Goal: Navigation & Orientation: Find specific page/section

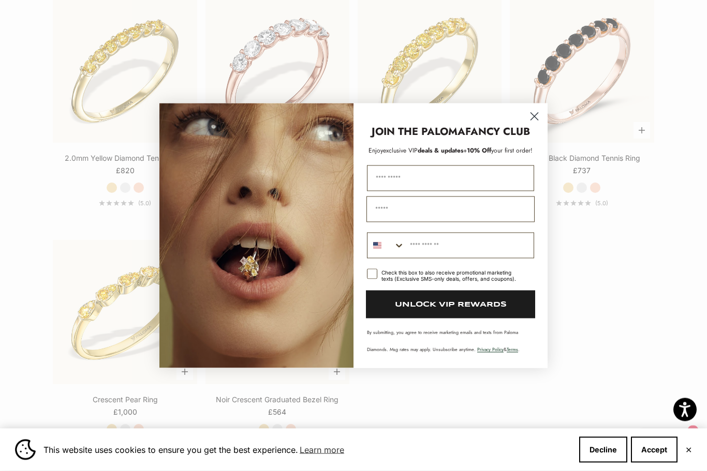
scroll to position [1609, 0]
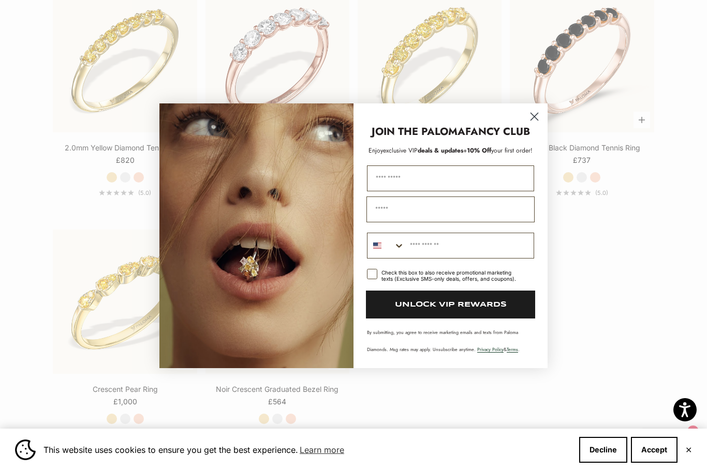
click at [531, 120] on icon "Close dialog" at bounding box center [534, 116] width 7 height 7
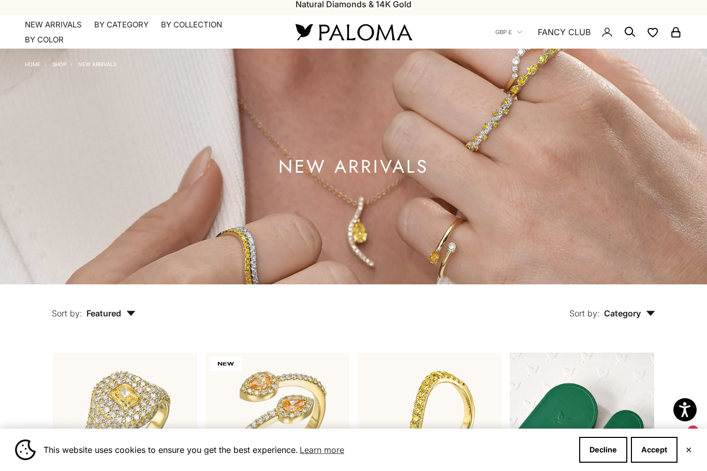
scroll to position [0, 0]
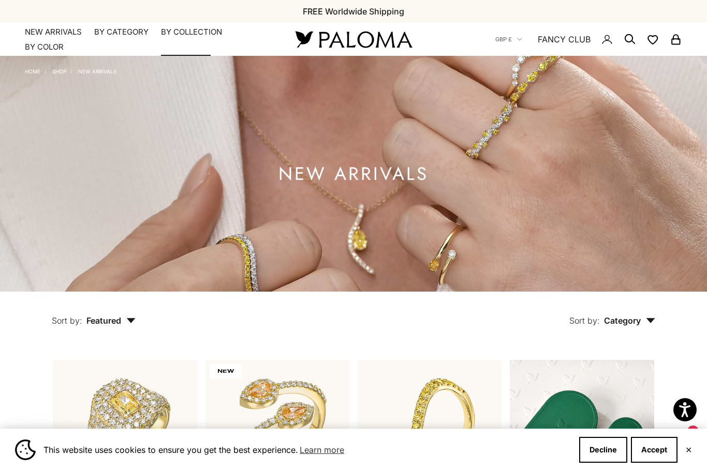
click at [198, 35] on summary "By Collection" at bounding box center [191, 32] width 61 height 10
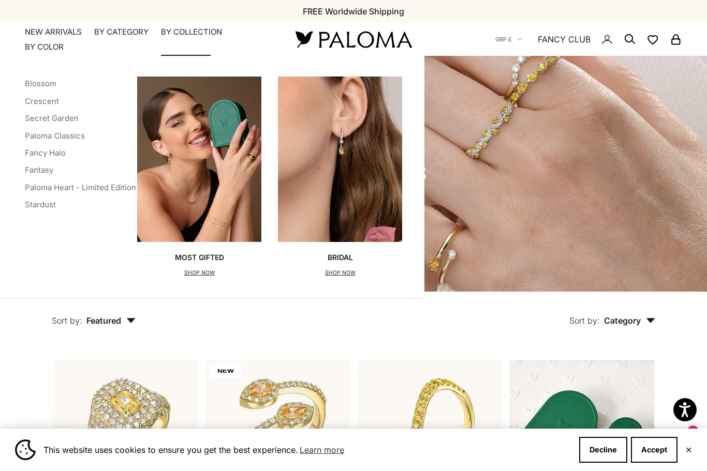
click at [54, 156] on link "Fancy Halo" at bounding box center [45, 153] width 41 height 10
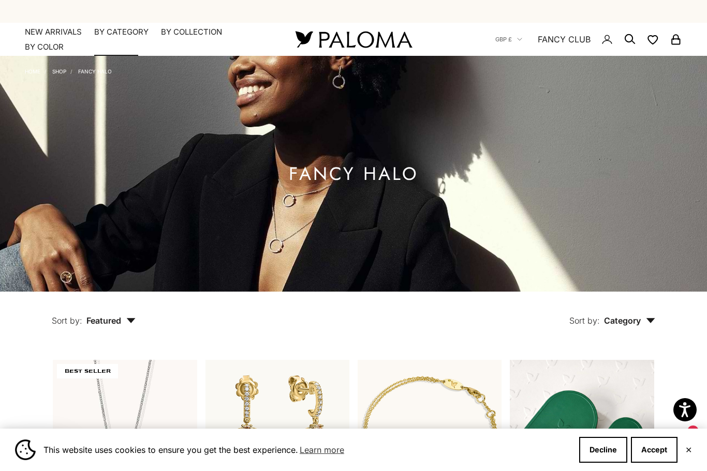
click at [119, 32] on summary "By Category" at bounding box center [121, 32] width 54 height 10
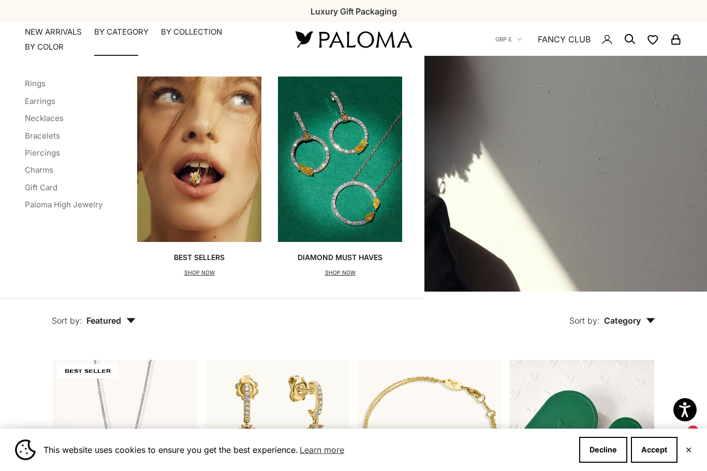
click at [46, 136] on link "Bracelets" at bounding box center [42, 136] width 35 height 10
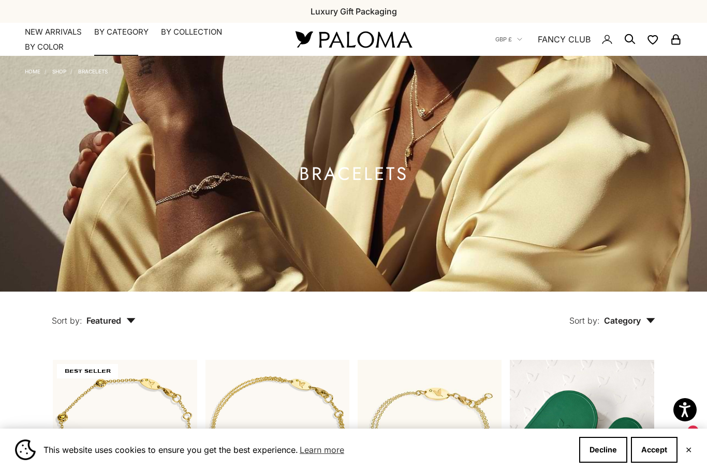
click at [126, 27] on summary "By Category" at bounding box center [121, 32] width 54 height 10
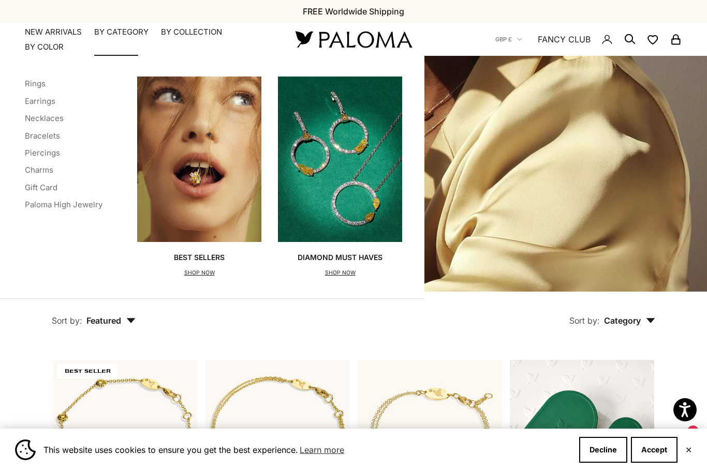
click at [72, 207] on link "Paloma High Jewelry" at bounding box center [64, 205] width 78 height 10
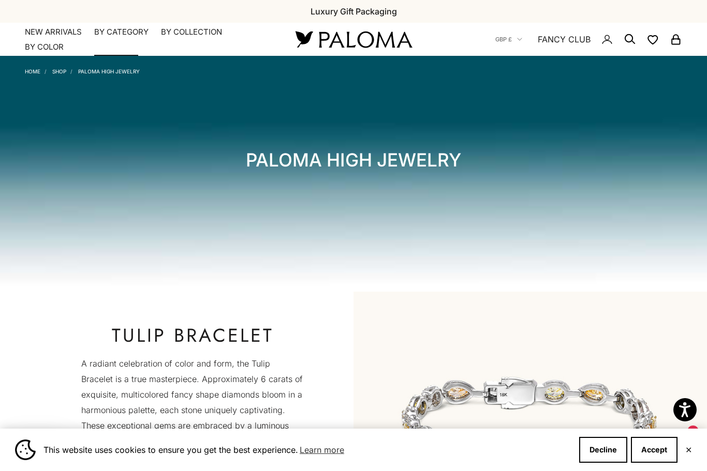
click at [115, 34] on summary "By Category" at bounding box center [121, 32] width 54 height 10
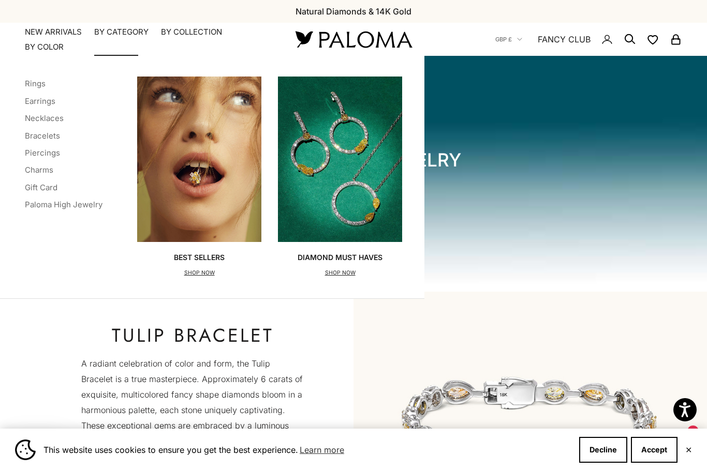
click at [42, 168] on link "Charms" at bounding box center [39, 170] width 28 height 10
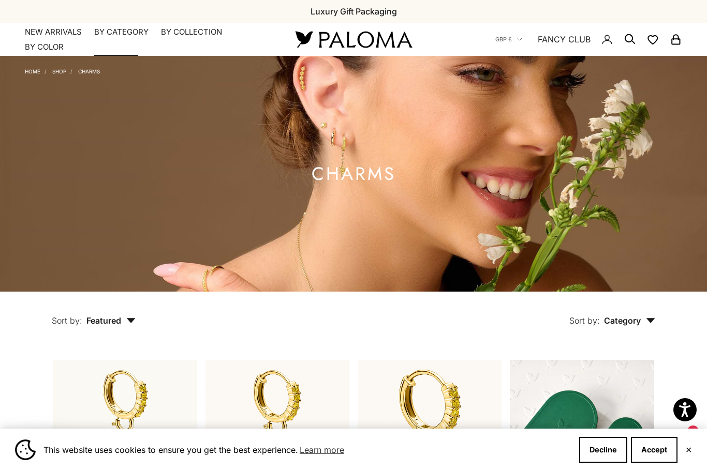
click at [114, 28] on summary "By Category" at bounding box center [121, 32] width 54 height 10
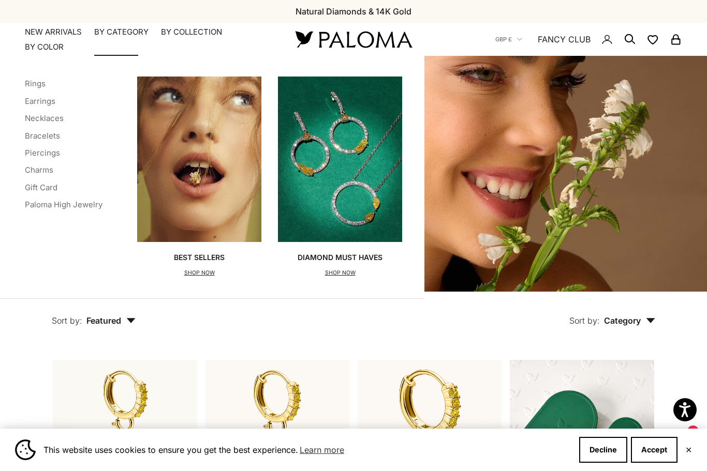
click at [47, 114] on link "Necklaces" at bounding box center [44, 118] width 39 height 10
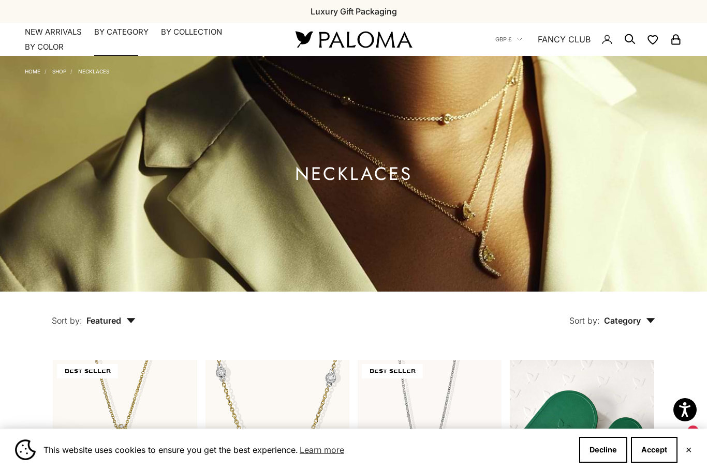
click at [123, 34] on summary "By Category" at bounding box center [121, 32] width 54 height 10
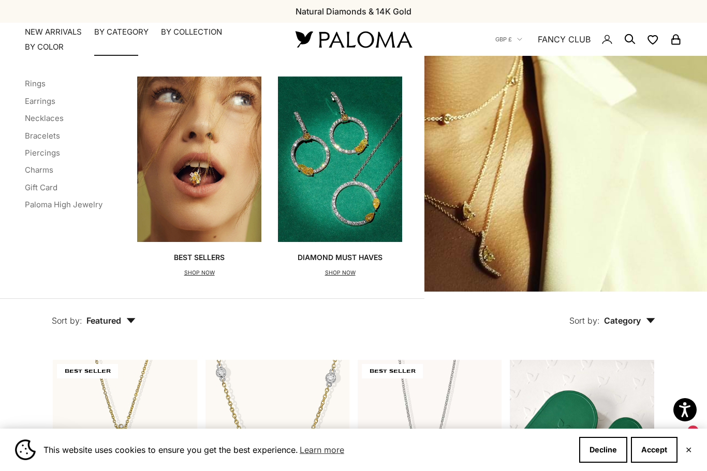
click at [32, 79] on link "Rings" at bounding box center [35, 84] width 21 height 10
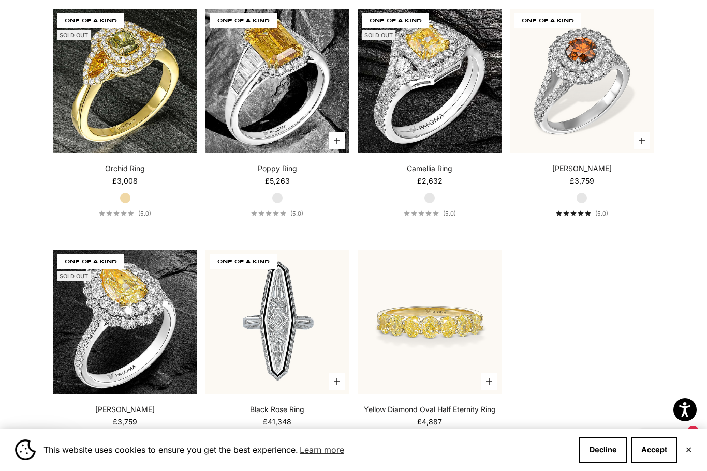
scroll to position [3968, 0]
